Goal: Navigation & Orientation: Find specific page/section

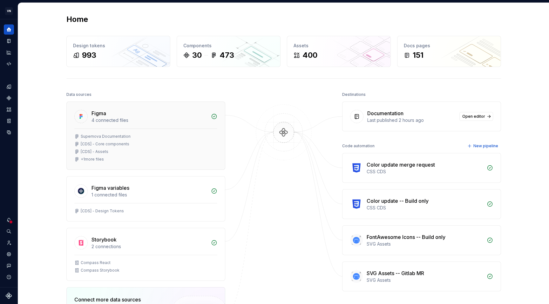
click at [160, 121] on div "4 connected files" at bounding box center [149, 120] width 116 height 6
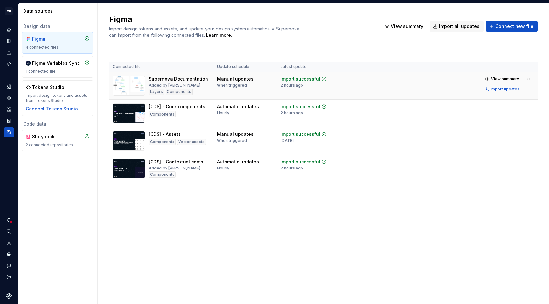
click at [137, 87] on img at bounding box center [129, 86] width 32 height 20
click at [507, 78] on span "View summary" at bounding box center [505, 79] width 28 height 5
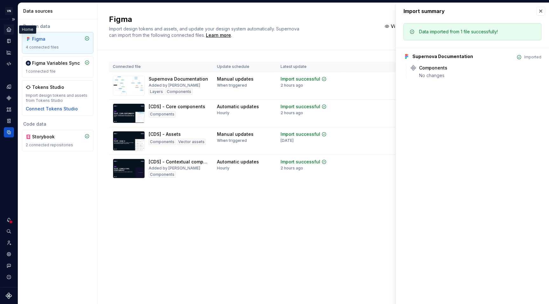
click at [12, 31] on div "Home" at bounding box center [9, 29] width 10 height 10
